Goal: Book appointment/travel/reservation

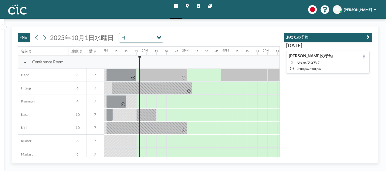
scroll to position [0, 532]
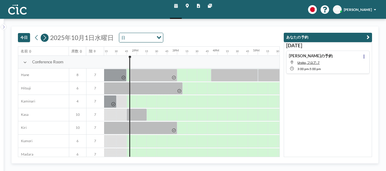
click at [44, 39] on icon at bounding box center [44, 37] width 3 height 5
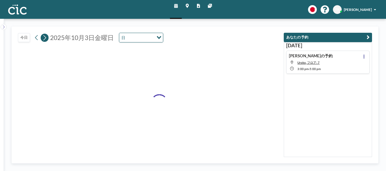
click at [44, 39] on icon at bounding box center [44, 37] width 3 height 5
click at [44, 39] on icon at bounding box center [44, 38] width 5 height 8
click at [44, 38] on icon at bounding box center [44, 38] width 5 height 8
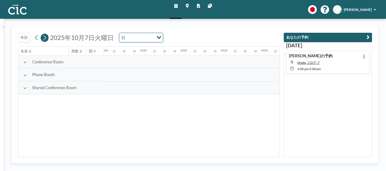
click at [44, 38] on icon at bounding box center [44, 38] width 5 height 8
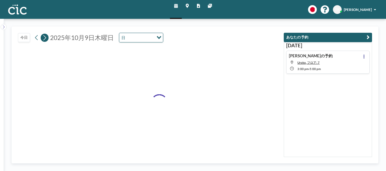
click at [44, 38] on icon at bounding box center [44, 38] width 5 height 8
click at [44, 37] on icon at bounding box center [44, 38] width 5 height 8
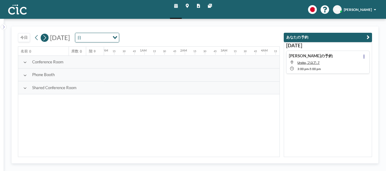
click at [44, 37] on icon at bounding box center [44, 38] width 5 height 8
click at [45, 36] on icon at bounding box center [44, 37] width 3 height 5
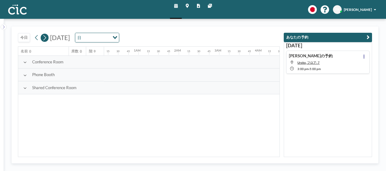
click at [45, 36] on icon at bounding box center [44, 37] width 3 height 5
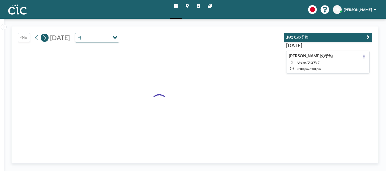
click at [45, 36] on icon at bounding box center [44, 37] width 3 height 5
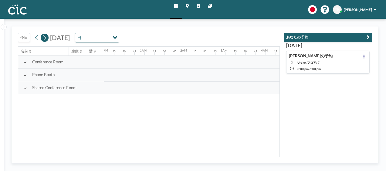
click at [45, 36] on icon at bounding box center [44, 37] width 3 height 5
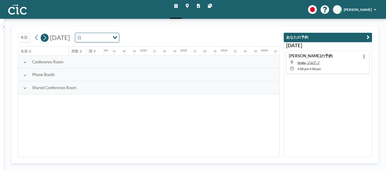
scroll to position [0, 0]
click at [45, 36] on icon at bounding box center [44, 38] width 5 height 8
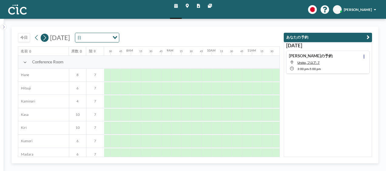
click at [45, 36] on icon at bounding box center [44, 38] width 5 height 8
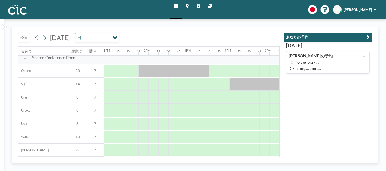
scroll to position [375, 522]
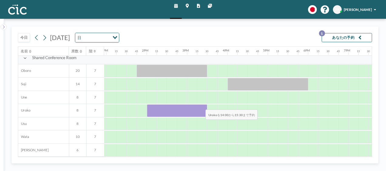
drag, startPoint x: 151, startPoint y: 105, endPoint x: 201, endPoint y: 105, distance: 49.4
click at [201, 105] on div at bounding box center [177, 110] width 61 height 13
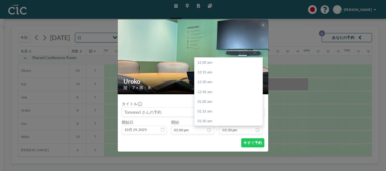
scroll to position [607, 0]
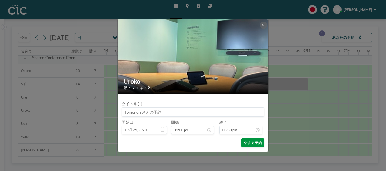
click at [261, 144] on button "今すぐ予約" at bounding box center [252, 142] width 23 height 9
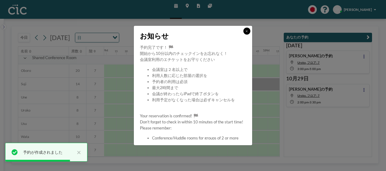
click at [248, 32] on button at bounding box center [246, 31] width 7 height 7
